Goal: Communication & Community: Answer question/provide support

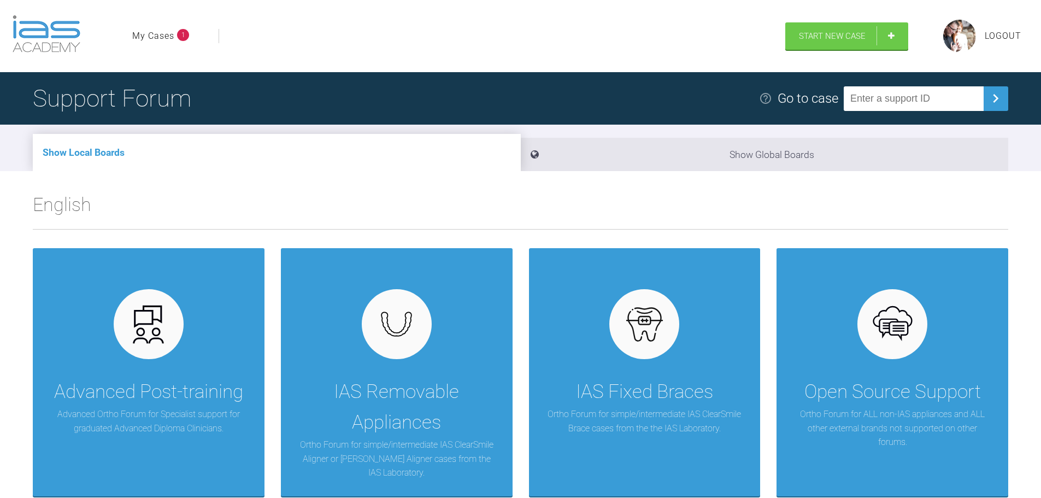
click at [132, 29] on link "My Cases" at bounding box center [153, 36] width 42 height 14
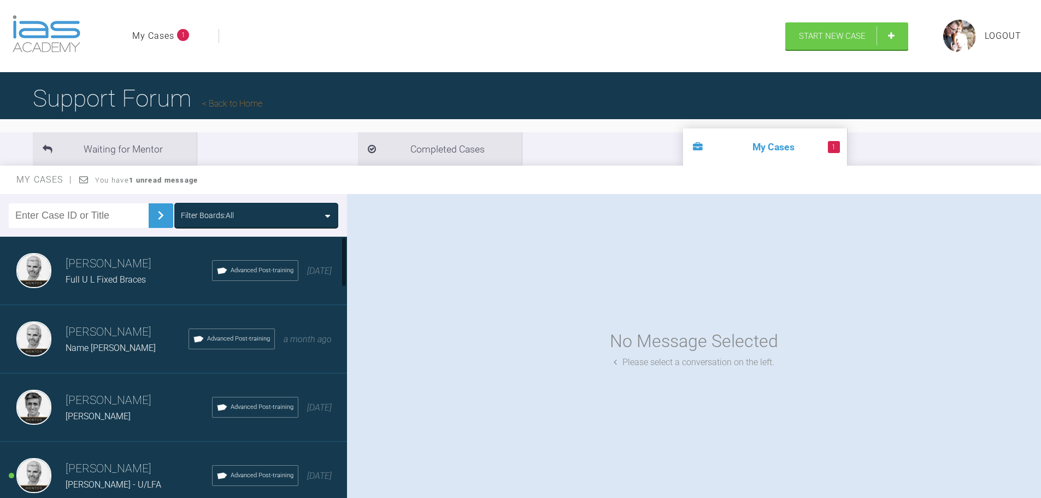
click at [442, 294] on div "No Message Selected Please select a conversation on the left." at bounding box center [694, 348] width 694 height 309
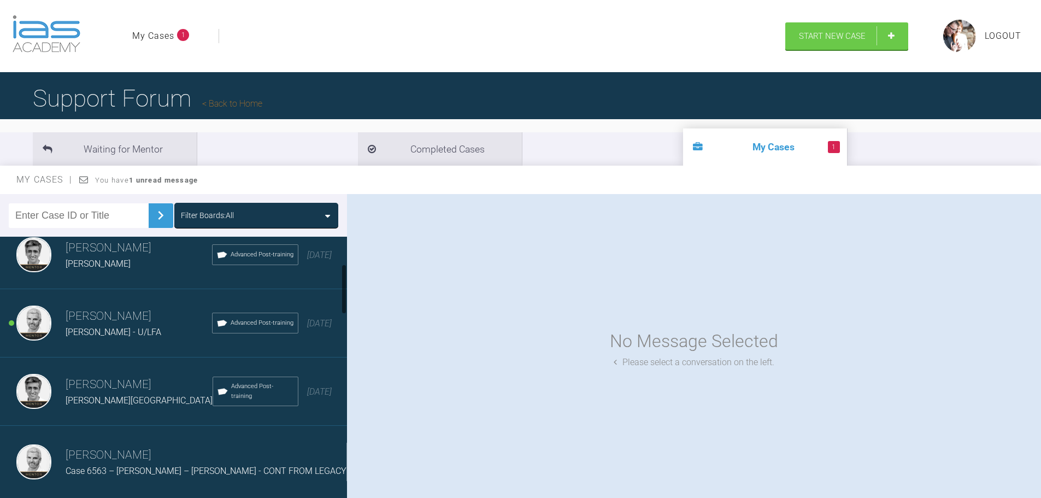
scroll to position [164, 0]
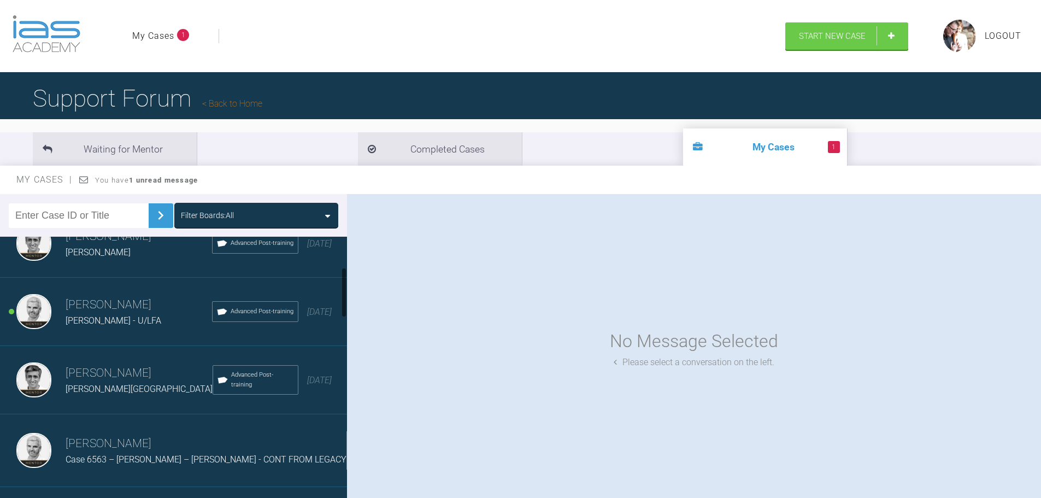
click at [109, 314] on h3 "[PERSON_NAME]" at bounding box center [139, 305] width 146 height 19
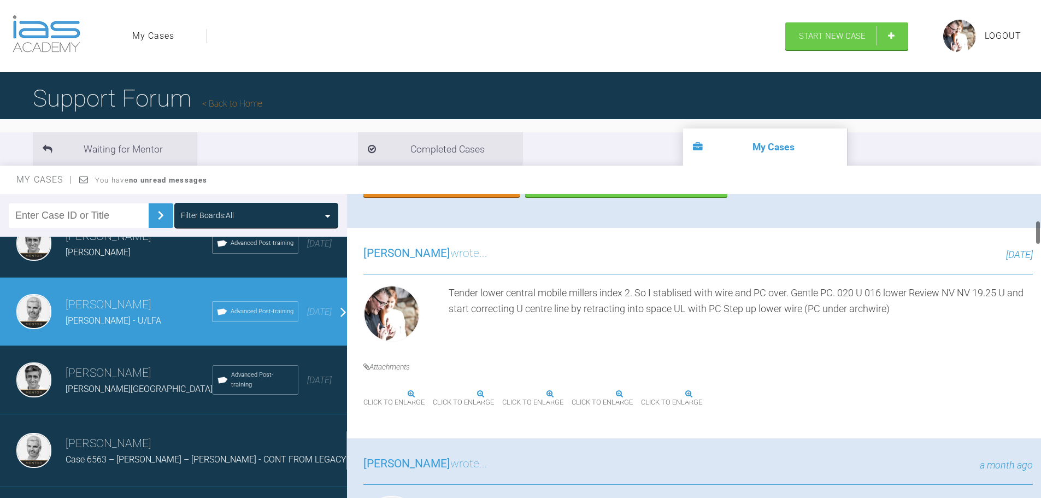
scroll to position [0, 0]
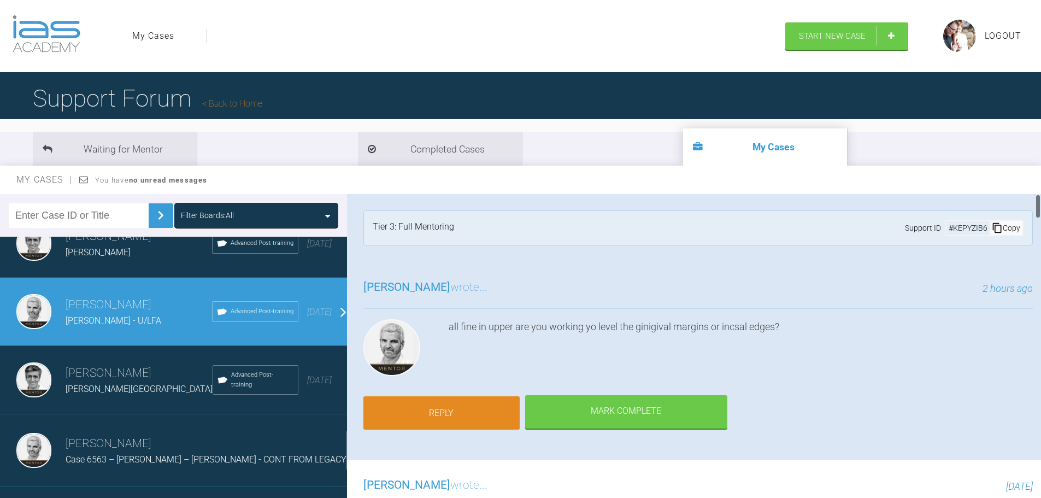
click at [450, 425] on link "Reply" at bounding box center [441, 413] width 156 height 34
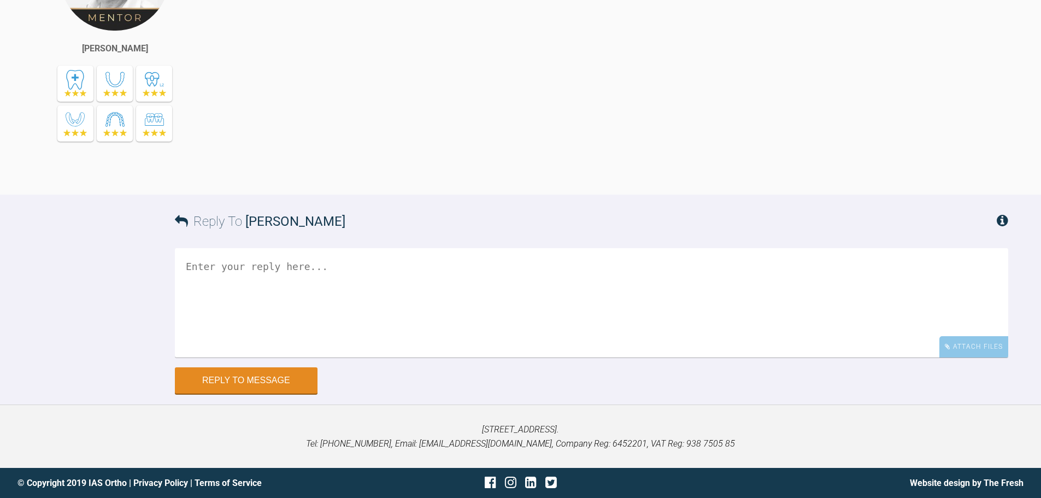
scroll to position [8122, 0]
click at [278, 275] on textarea at bounding box center [592, 302] width 834 height 109
type textarea "I think level the incisal level due to low lip & smile line"
click at [279, 379] on button "Reply to Message" at bounding box center [246, 381] width 143 height 26
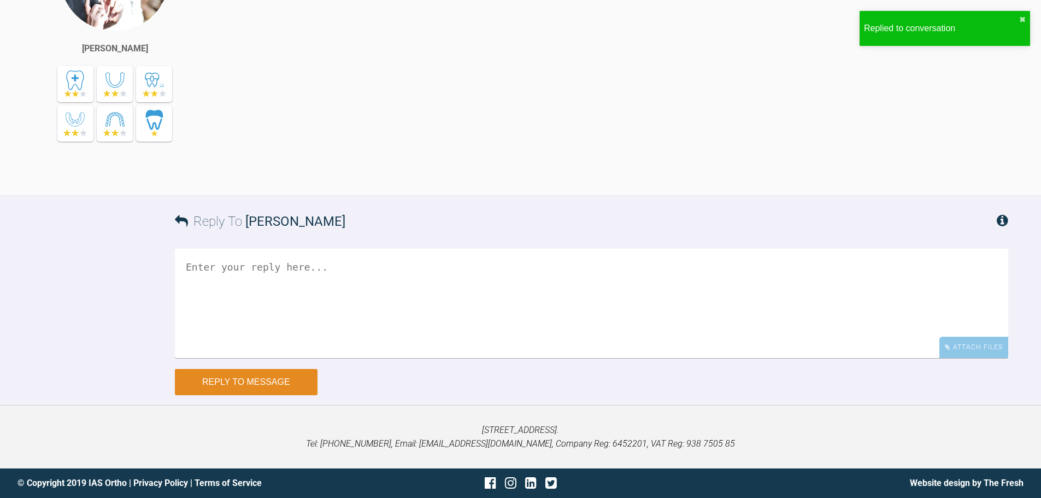
scroll to position [8487, 0]
